Goal: Transaction & Acquisition: Subscribe to service/newsletter

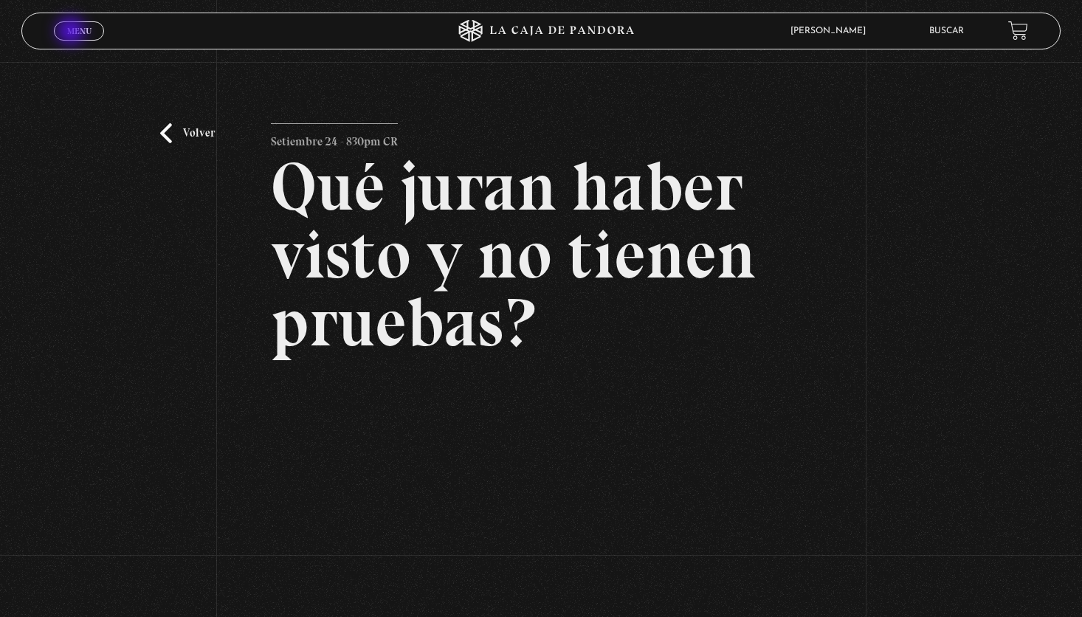
scroll to position [117, 0]
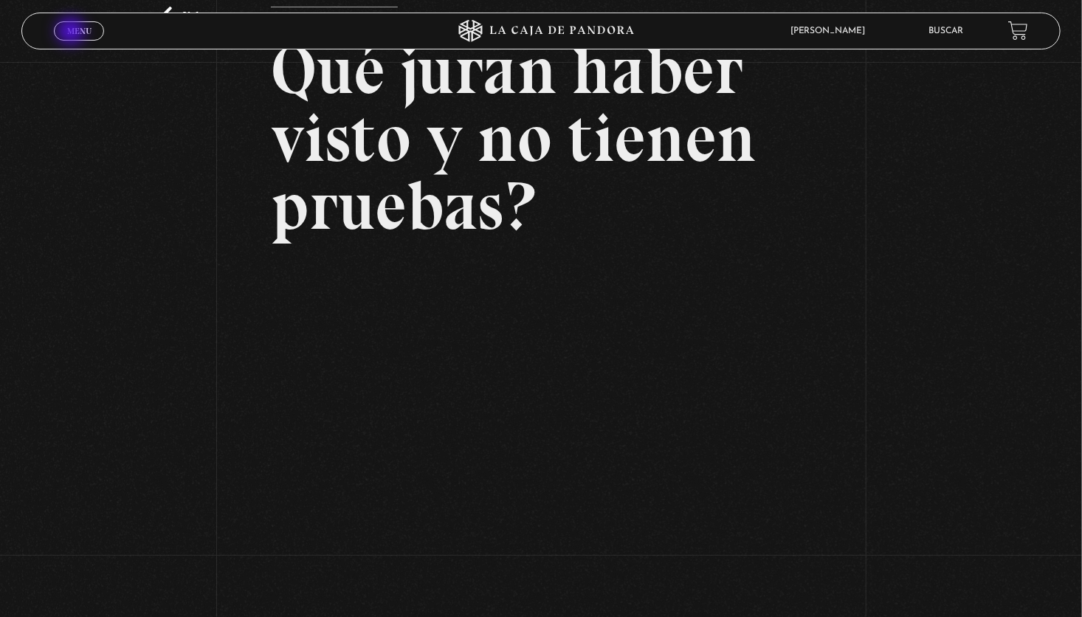
click at [72, 32] on span "Menu" at bounding box center [79, 31] width 24 height 9
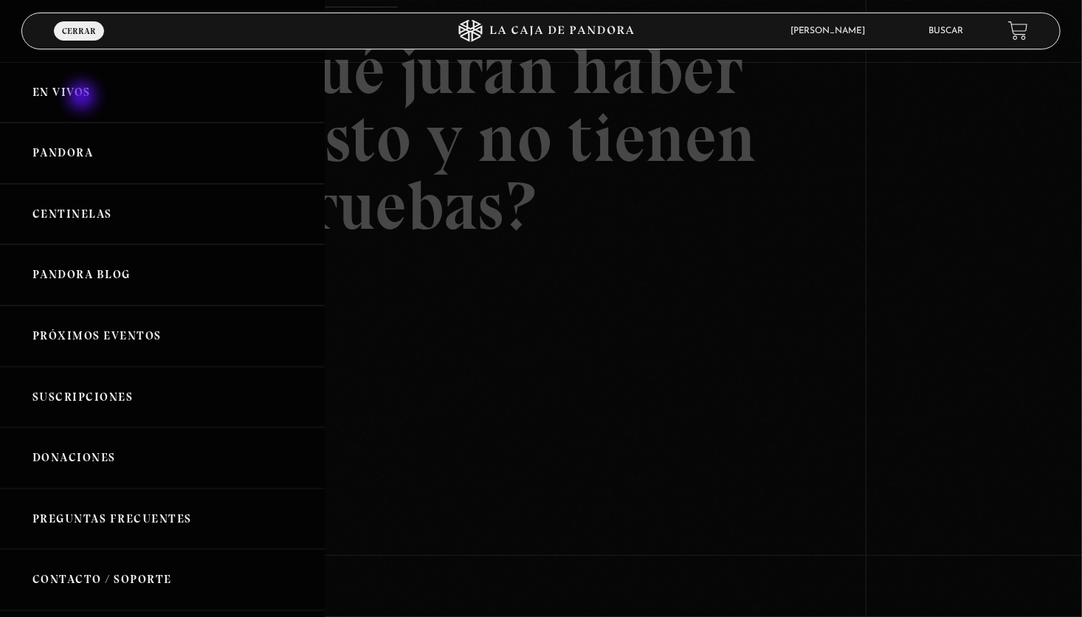
click at [82, 94] on link "En vivos" at bounding box center [162, 92] width 325 height 61
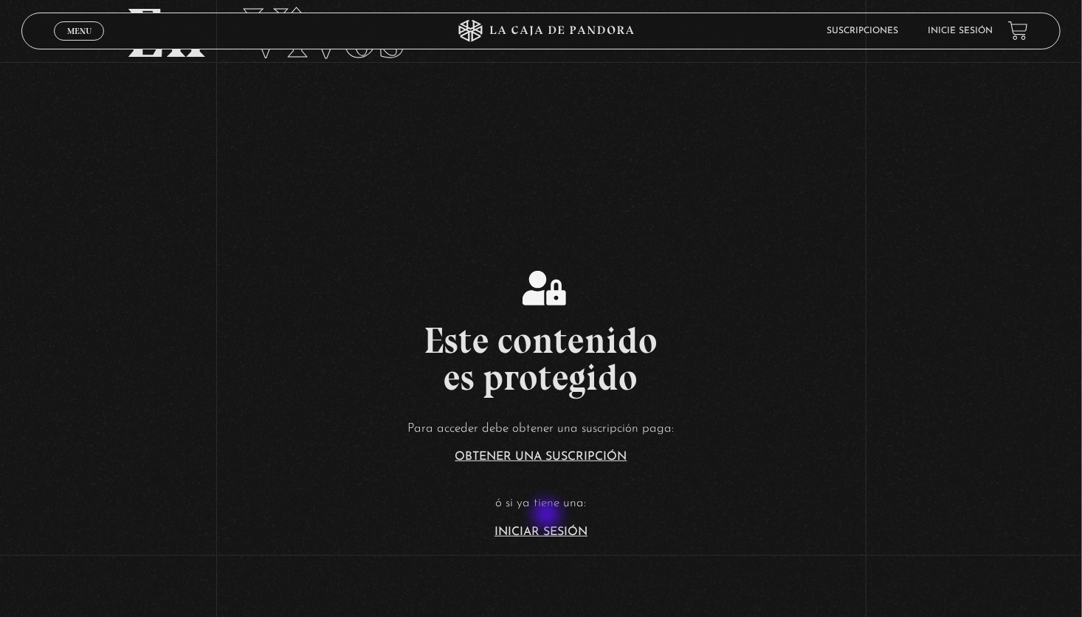
scroll to position [295, 0]
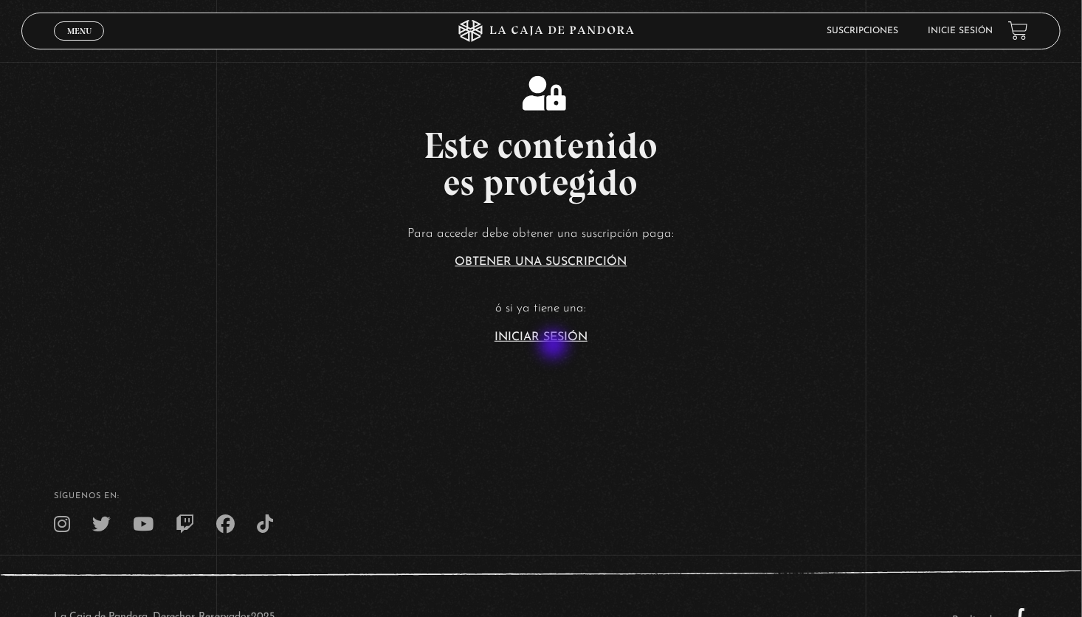
click at [559, 337] on link "Iniciar Sesión" at bounding box center [540, 337] width 93 height 12
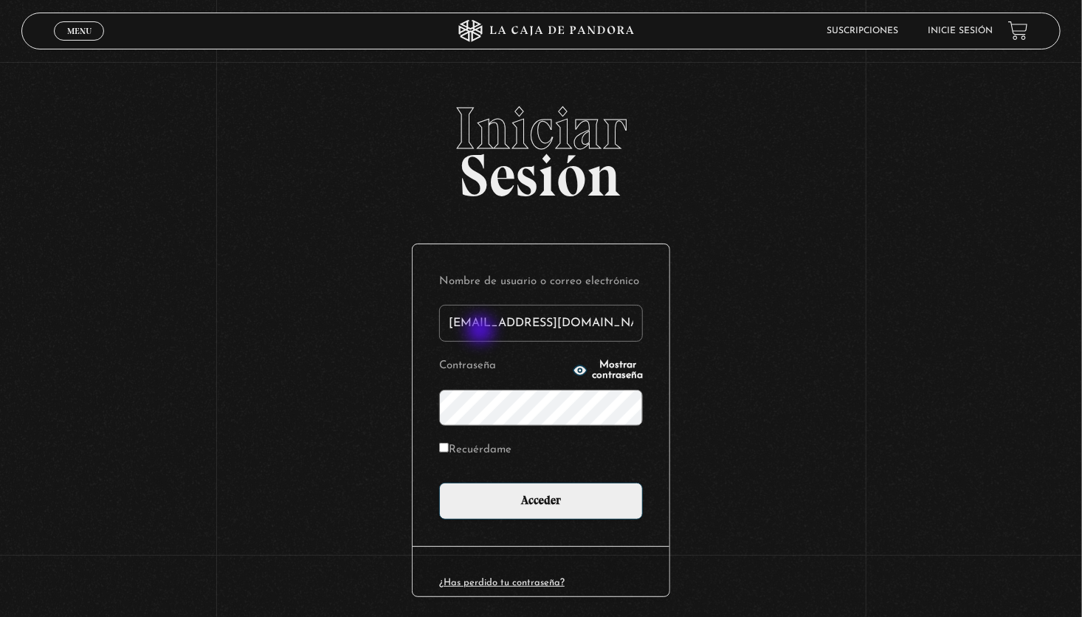
drag, startPoint x: 578, startPoint y: 331, endPoint x: 374, endPoint y: 331, distance: 203.7
click at [374, 331] on div "Iniciar Sesión Nombre de usuario o correo electrónico mery19chacon@gmail.com Co…" at bounding box center [541, 381] width 1082 height 565
click at [439, 483] on input "Acceder" at bounding box center [541, 501] width 204 height 37
type input "eklom"
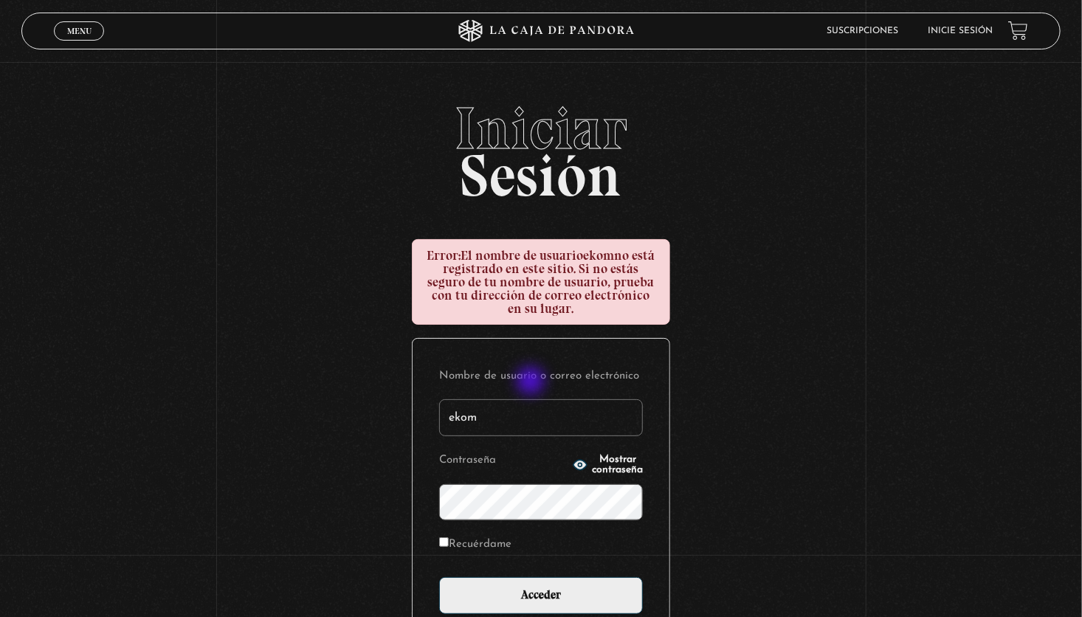
click at [532, 382] on label "Nombre de usuario o correo electrónico" at bounding box center [541, 376] width 204 height 23
click at [532, 399] on input "ekom" at bounding box center [541, 417] width 204 height 37
click at [534, 407] on input "ekom" at bounding box center [541, 417] width 204 height 37
type input "e"
type input "r"
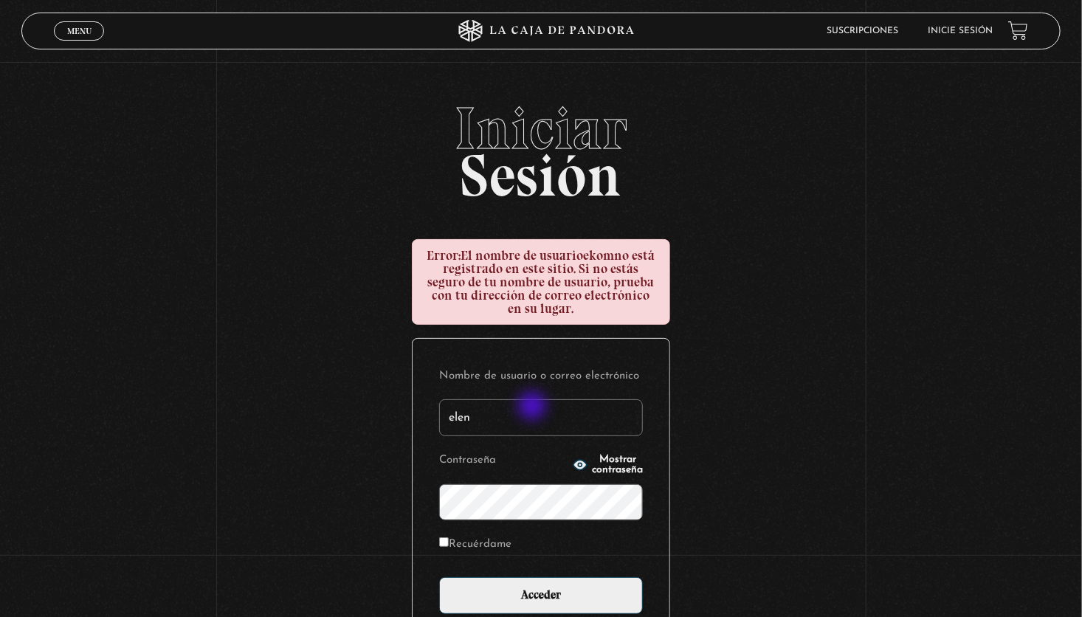
type input "Elena89"
click at [449, 542] on input "Recuérdame" at bounding box center [444, 542] width 10 height 10
checkbox input "true"
click at [439, 577] on input "Acceder" at bounding box center [541, 595] width 204 height 37
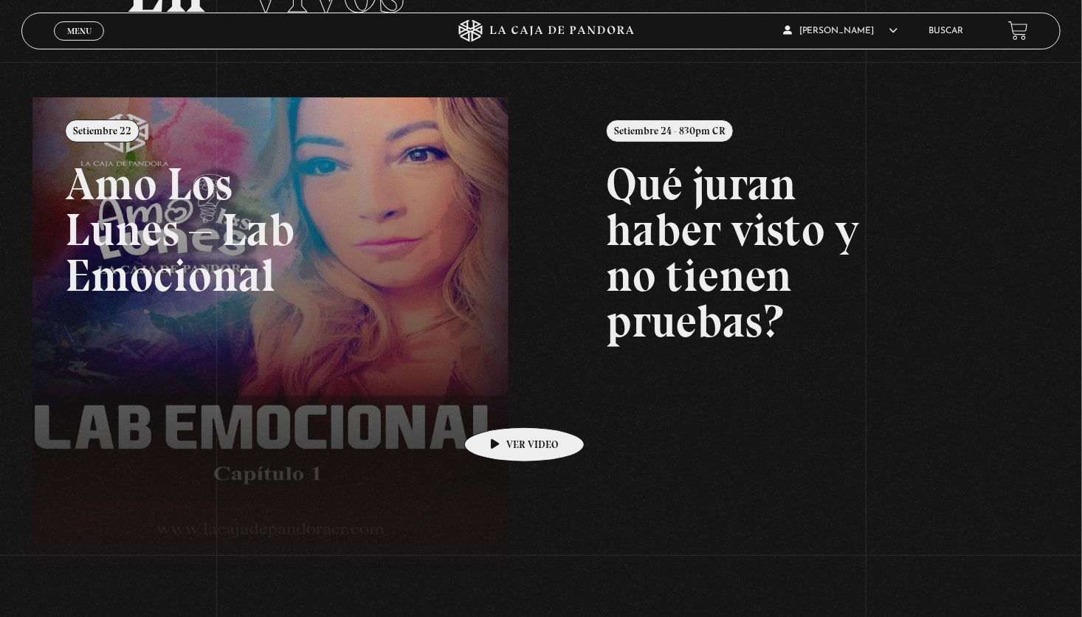
scroll to position [221, 0]
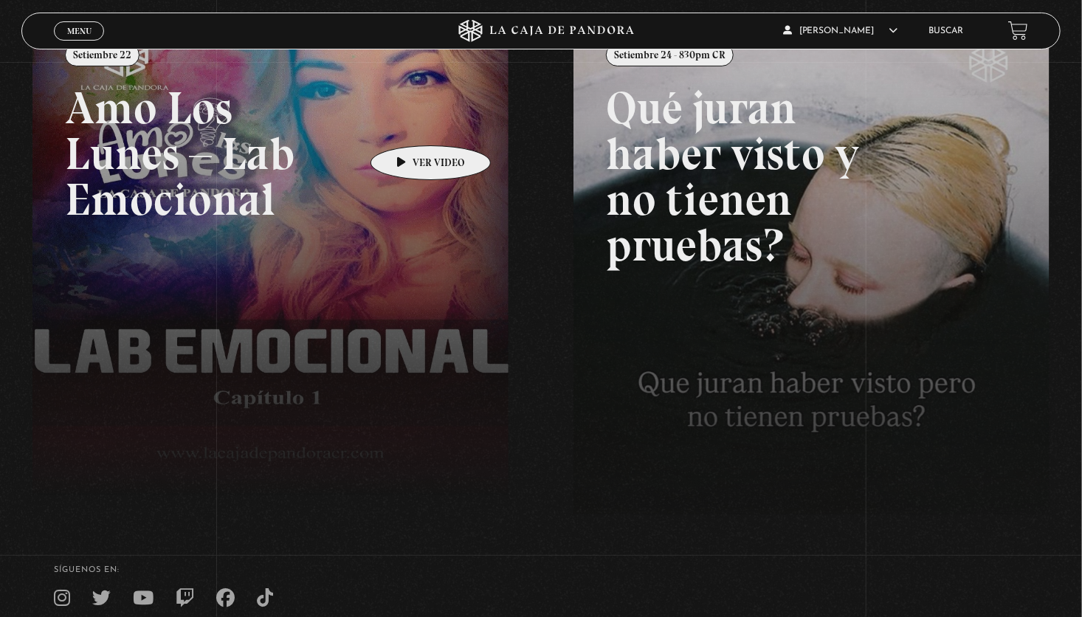
click at [407, 123] on link at bounding box center [573, 329] width 1082 height 617
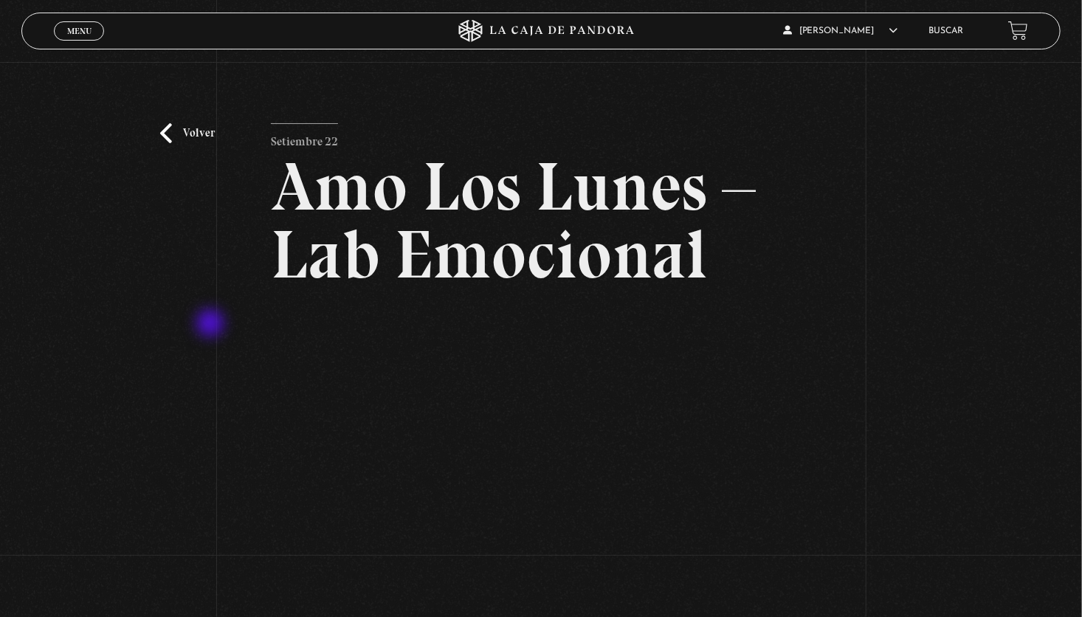
click at [212, 325] on div "Volver Setiembre 22 Amo Los [DATE] – Lab Emocional" at bounding box center [541, 353] width 1082 height 582
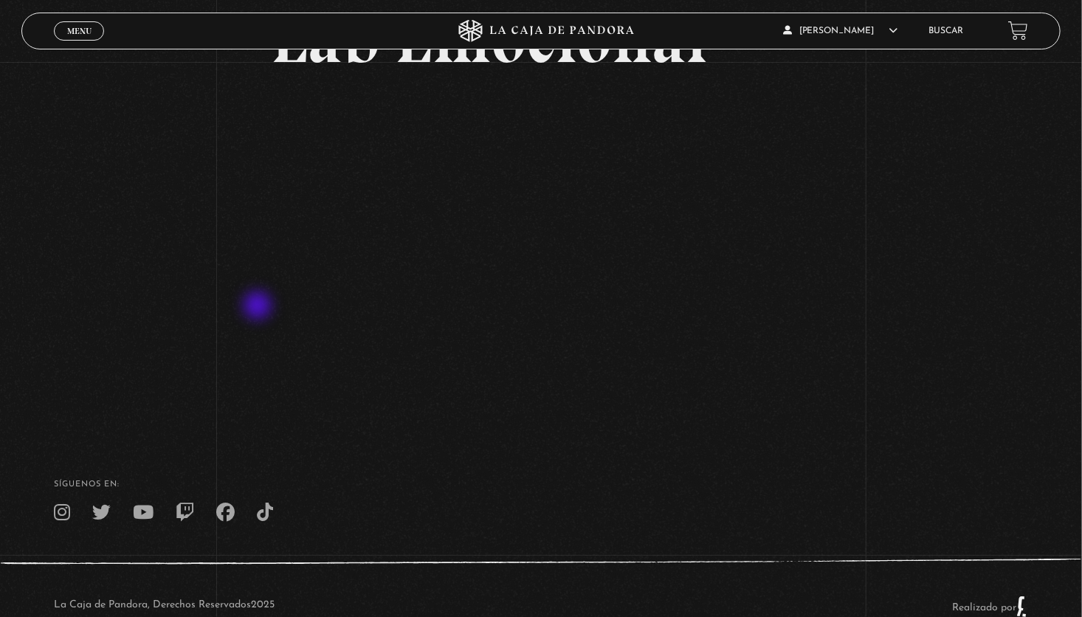
scroll to position [221, 0]
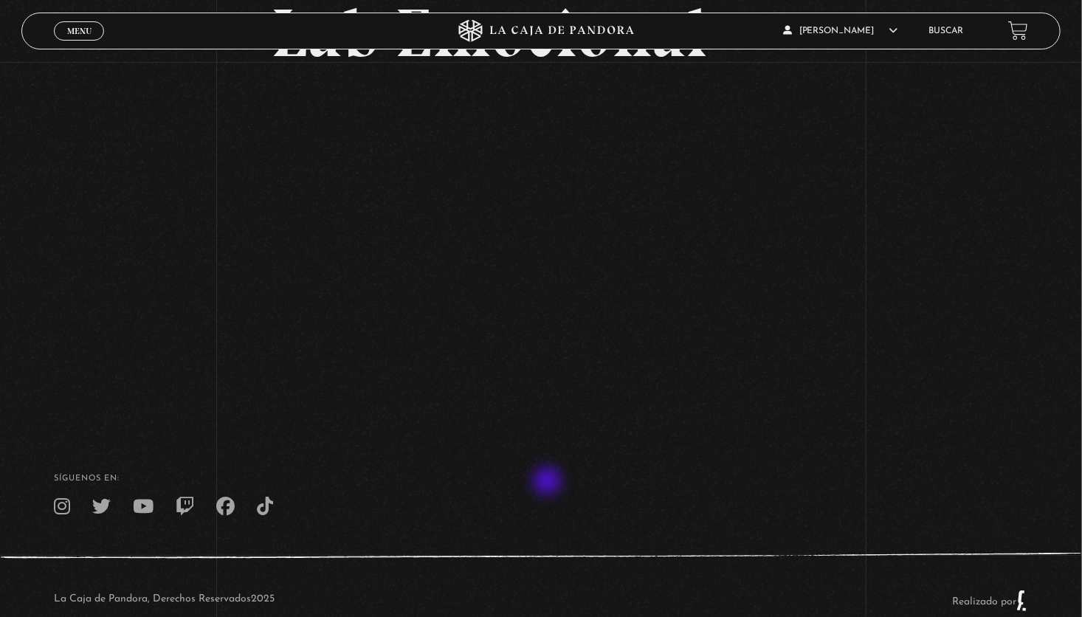
click at [549, 483] on h4 "SÍguenos en:" at bounding box center [540, 479] width 973 height 8
click at [1011, 337] on div "Volver Setiembre 22 Amo Los [DATE] – Lab Emocional" at bounding box center [541, 132] width 1082 height 582
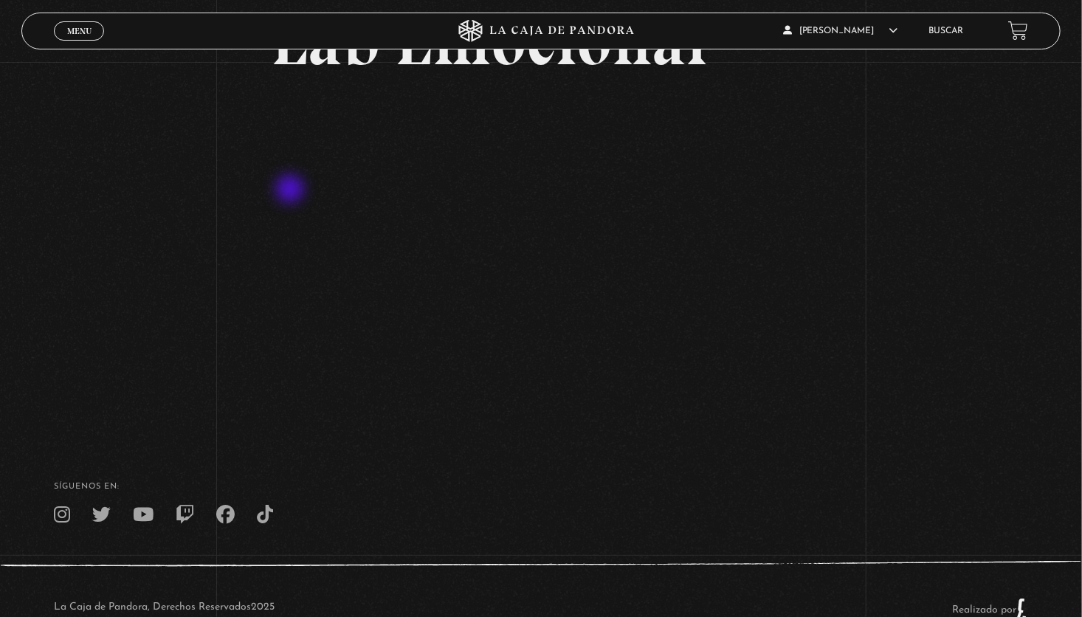
scroll to position [213, 0]
click at [745, 27] on div "[PERSON_NAME] En vivos Pandora Centinelas Mi cuenta Salir [GEOGRAPHIC_DATA]" at bounding box center [865, 30] width 325 height 35
